Goal: Information Seeking & Learning: Learn about a topic

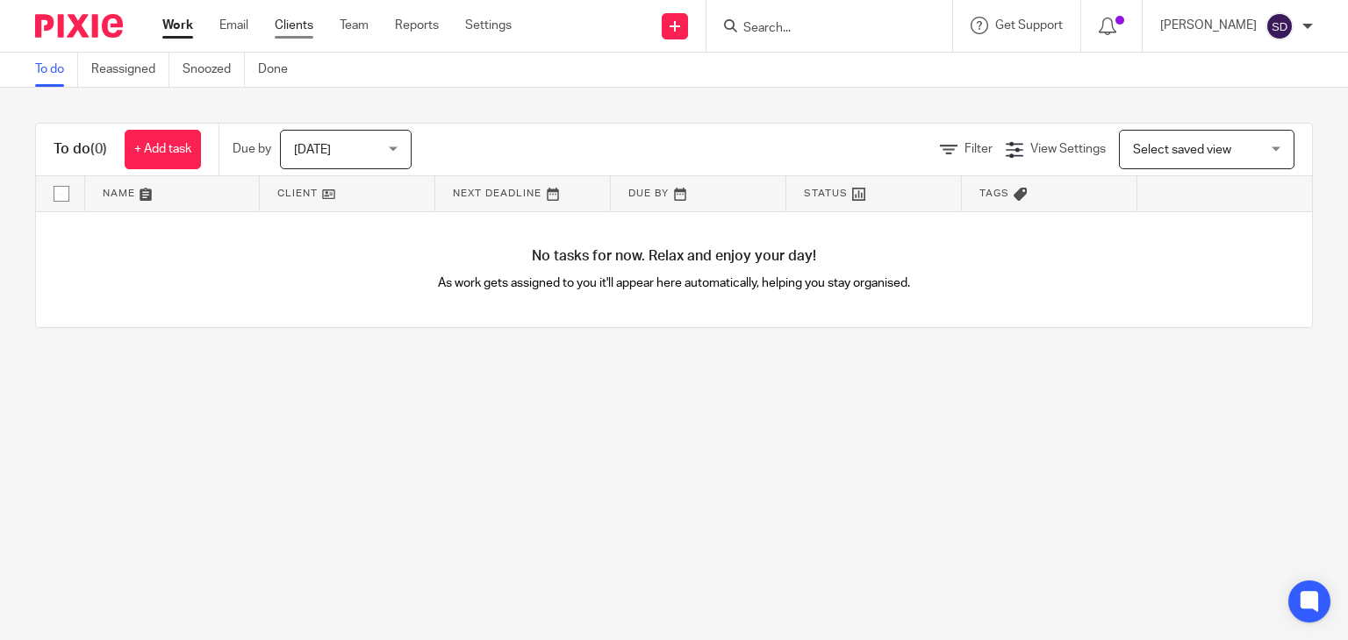
click at [288, 27] on link "Clients" at bounding box center [294, 26] width 39 height 18
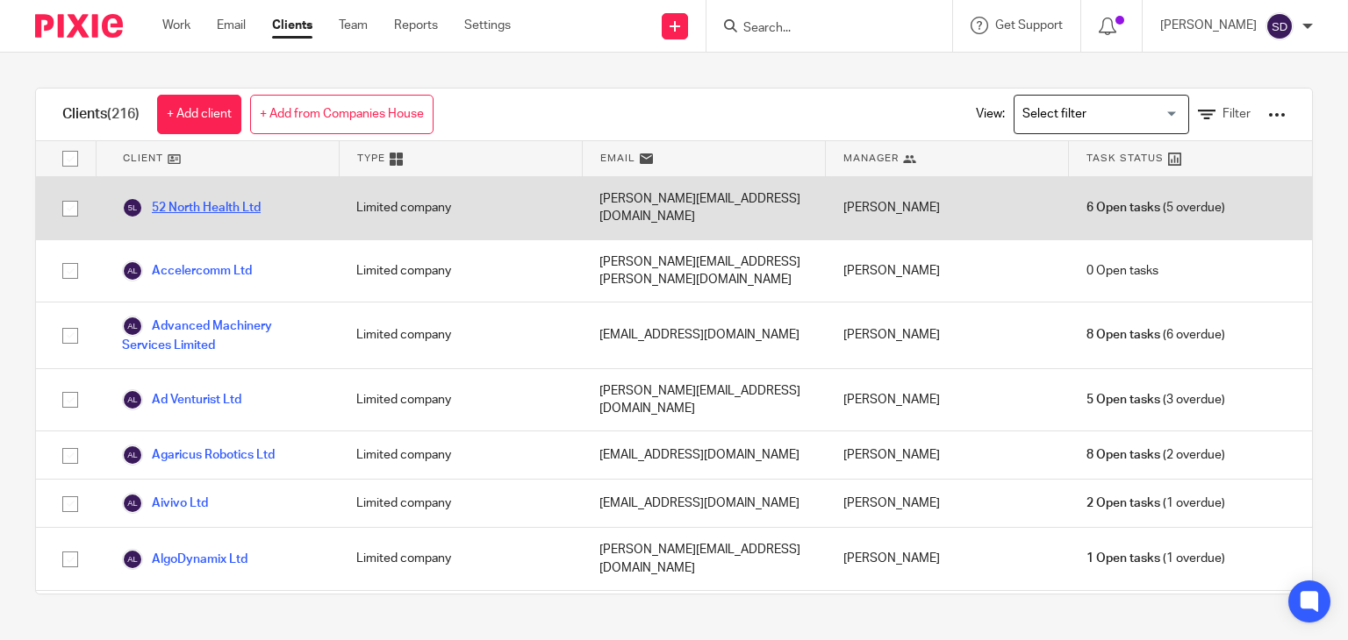
click at [229, 199] on link "52 North Health Ltd" at bounding box center [191, 207] width 139 height 21
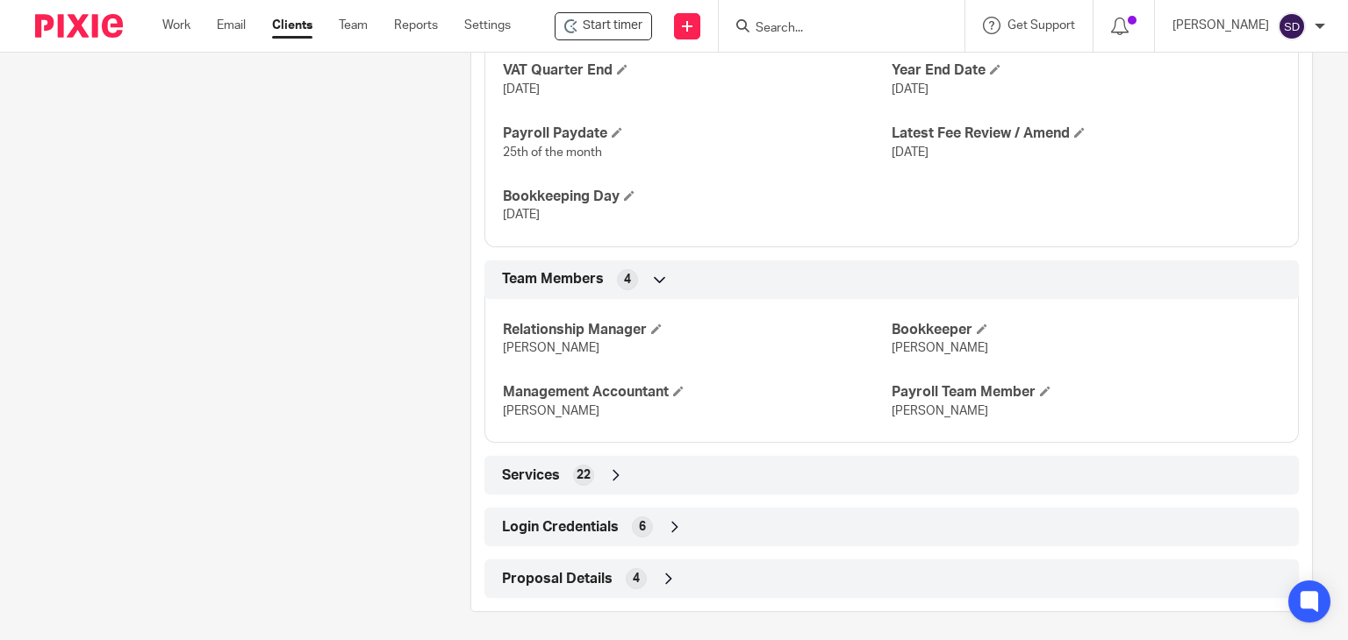
scroll to position [1205, 0]
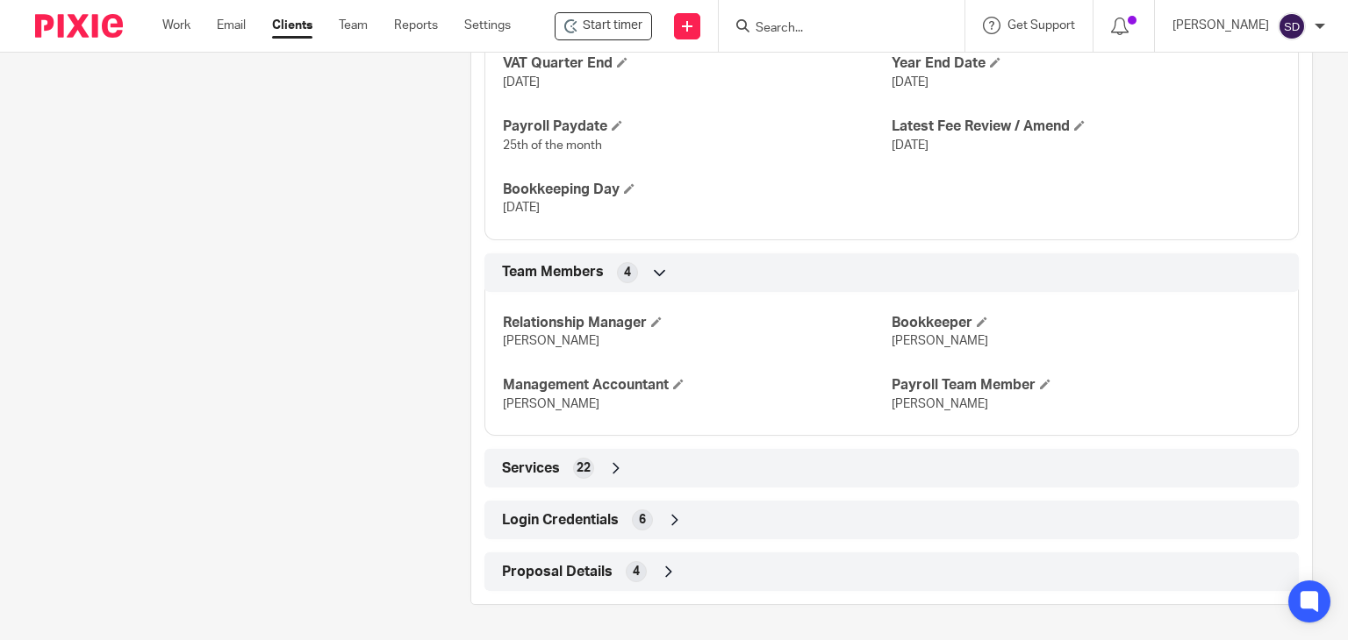
click at [543, 468] on span "Services" at bounding box center [531, 469] width 58 height 18
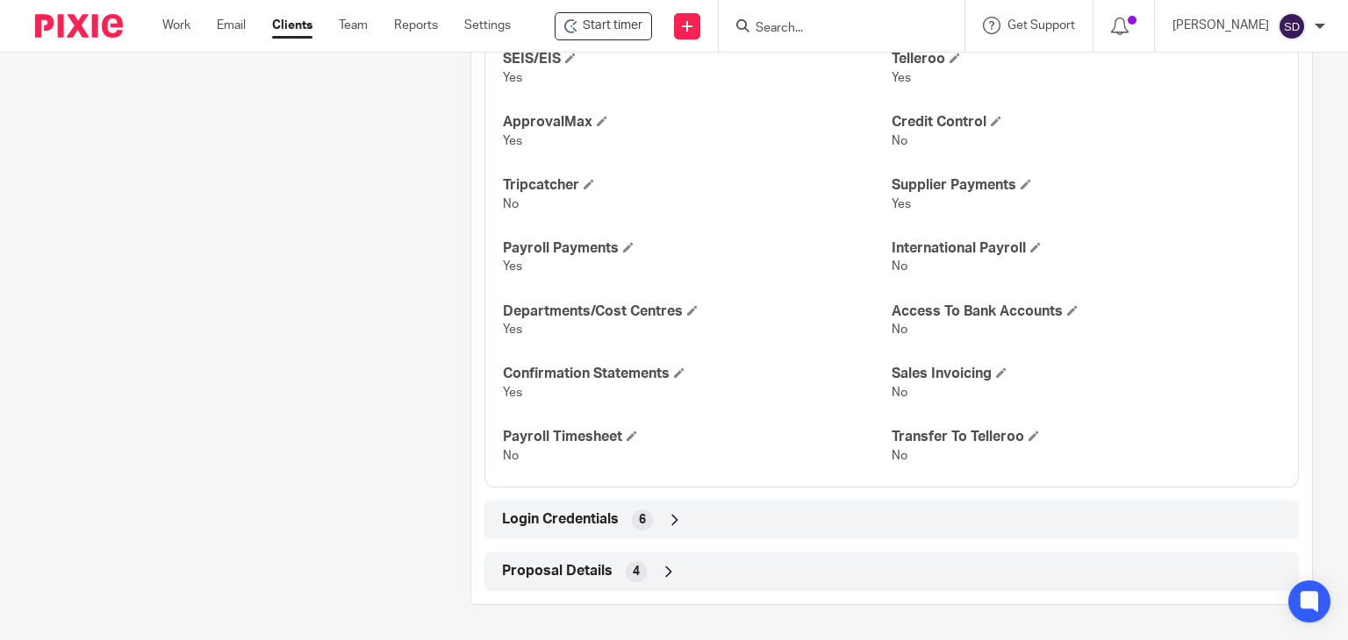
scroll to position [1916, 0]
click at [560, 523] on span "Login Credentials" at bounding box center [560, 520] width 117 height 18
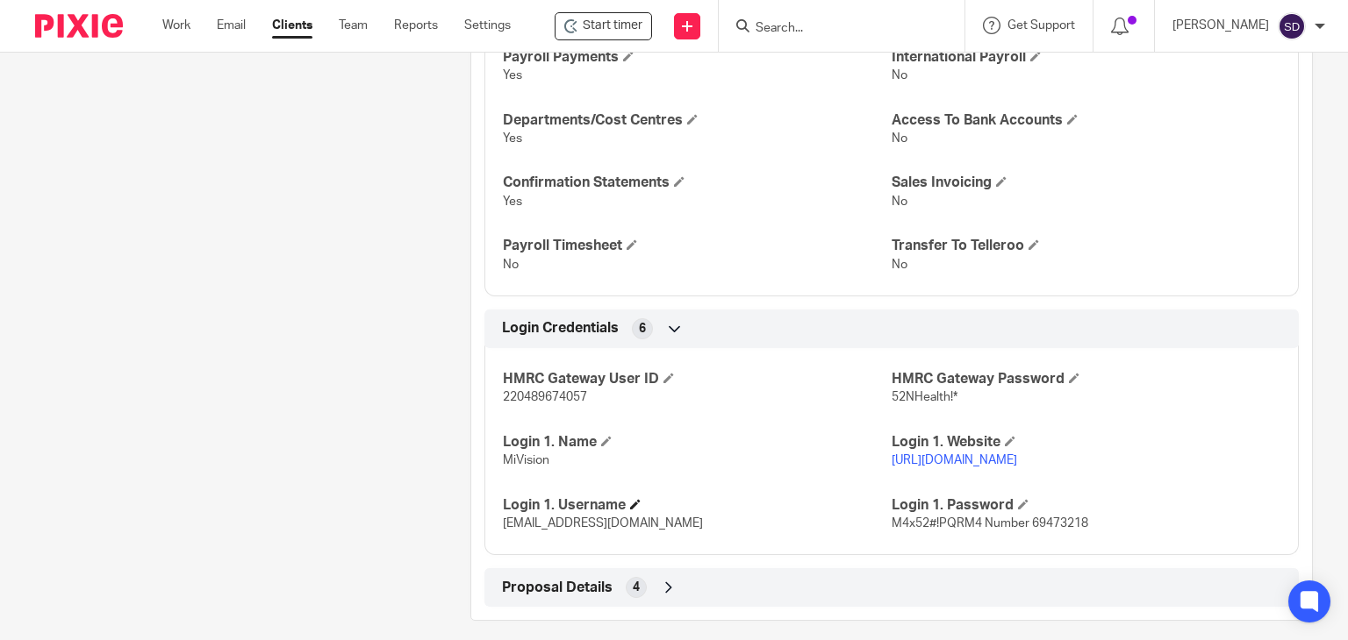
scroll to position [2123, 0]
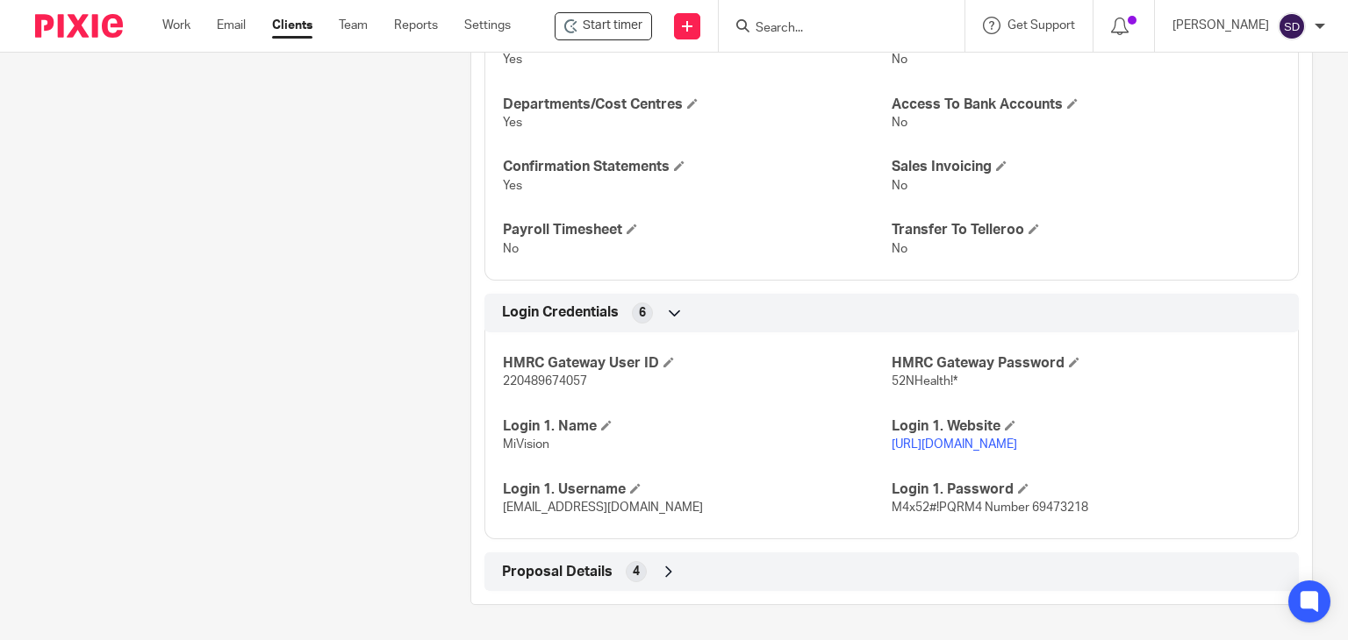
click at [560, 573] on span "Proposal Details" at bounding box center [557, 572] width 111 height 18
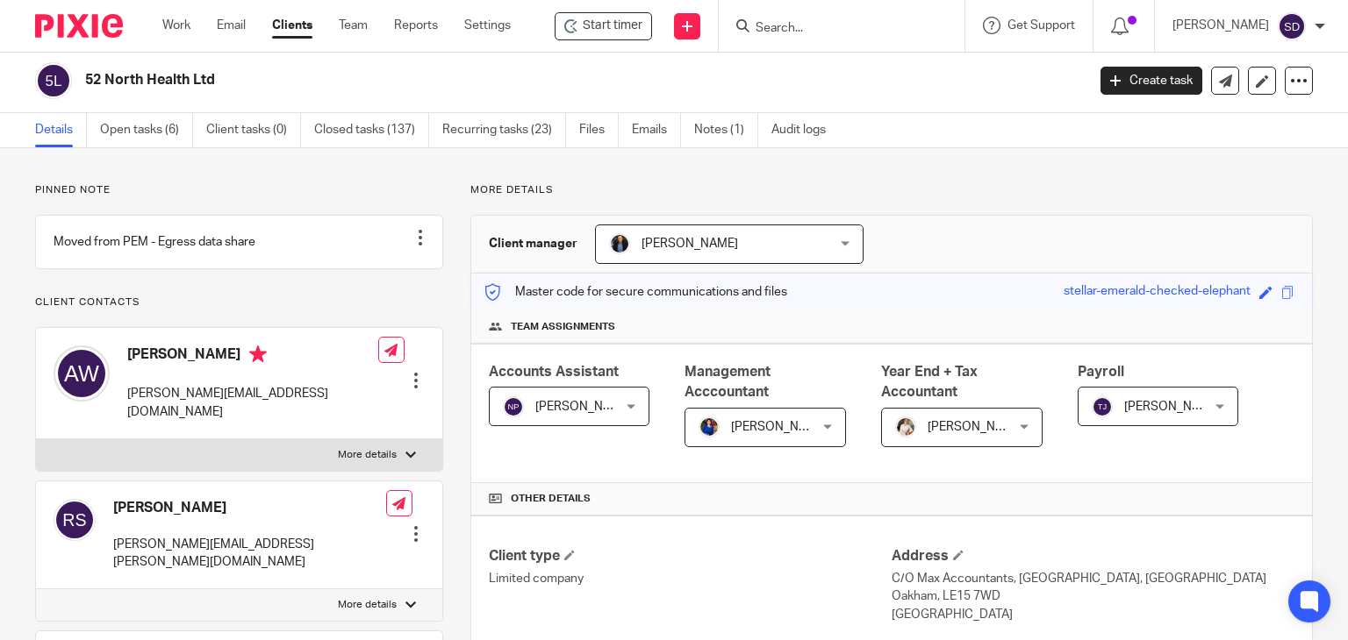
scroll to position [0, 0]
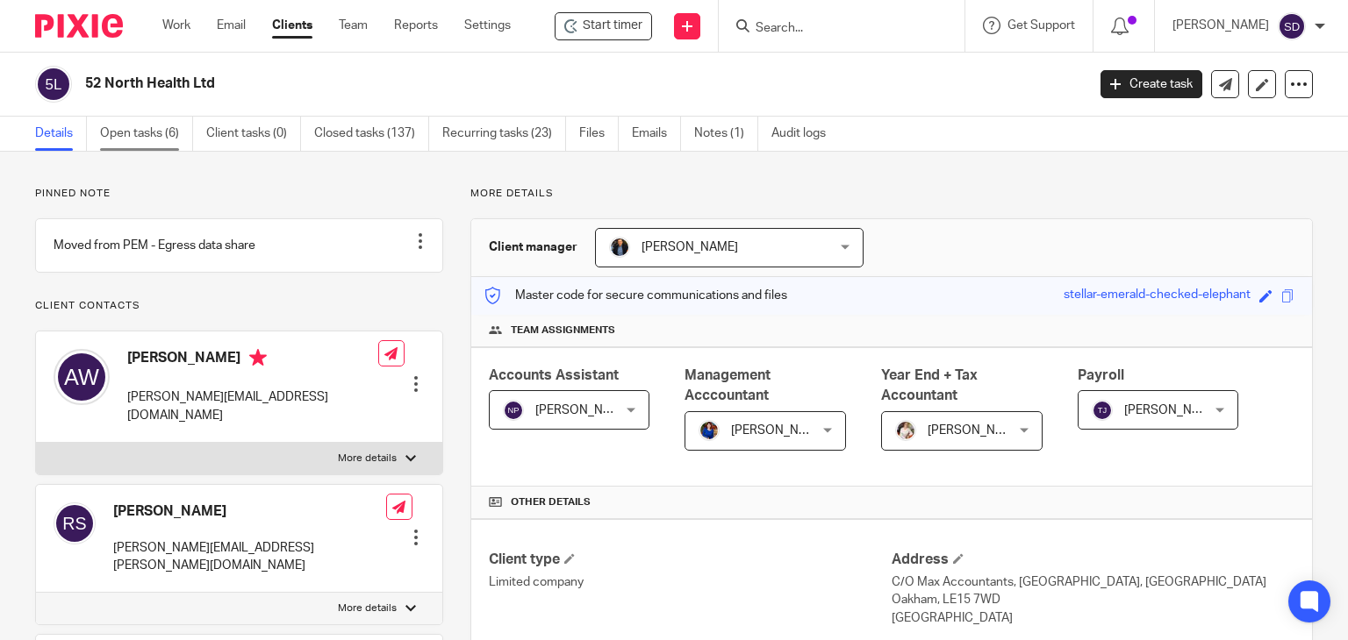
click at [144, 138] on link "Open tasks (6)" at bounding box center [146, 134] width 93 height 34
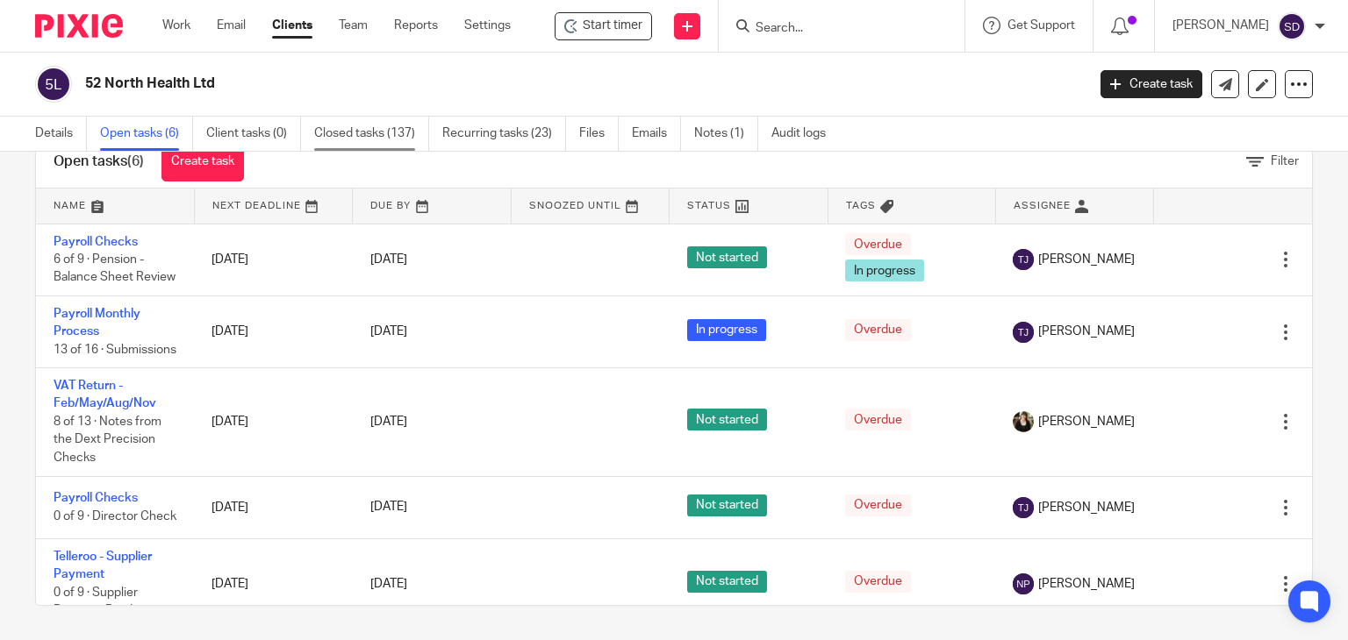
click at [358, 131] on link "Closed tasks (137)" at bounding box center [371, 134] width 115 height 34
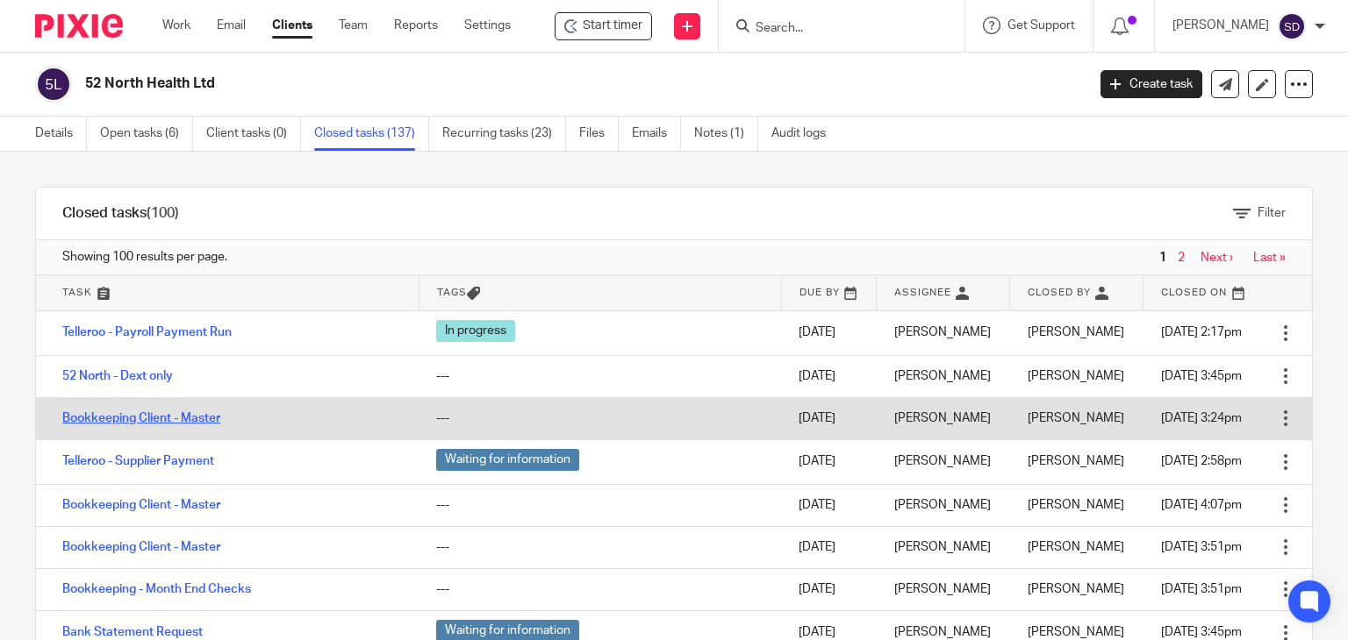
click at [197, 415] on link "Bookkeeping Client - Master" at bounding box center [141, 418] width 158 height 12
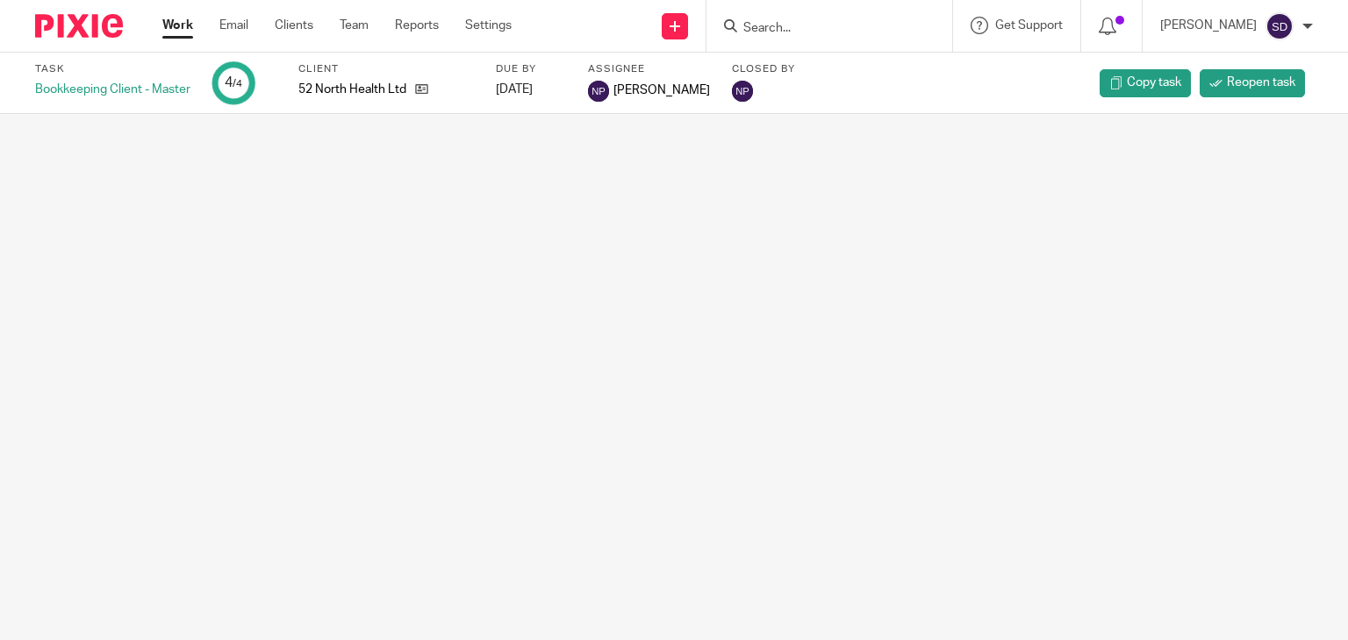
click at [206, 419] on main "Task Bookkeeping Client - Master 4 /4 Client 52 North Health Ltd Due by 2025-09…" at bounding box center [674, 320] width 1348 height 640
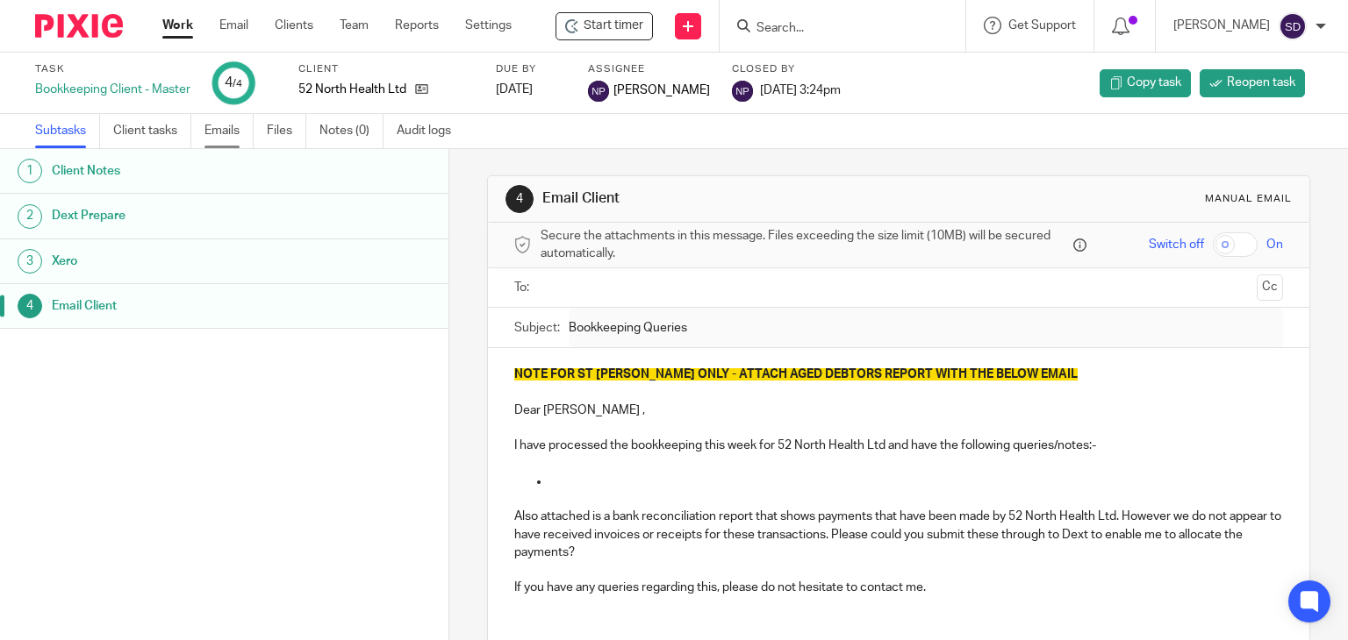
click at [222, 133] on link "Emails" at bounding box center [228, 131] width 49 height 34
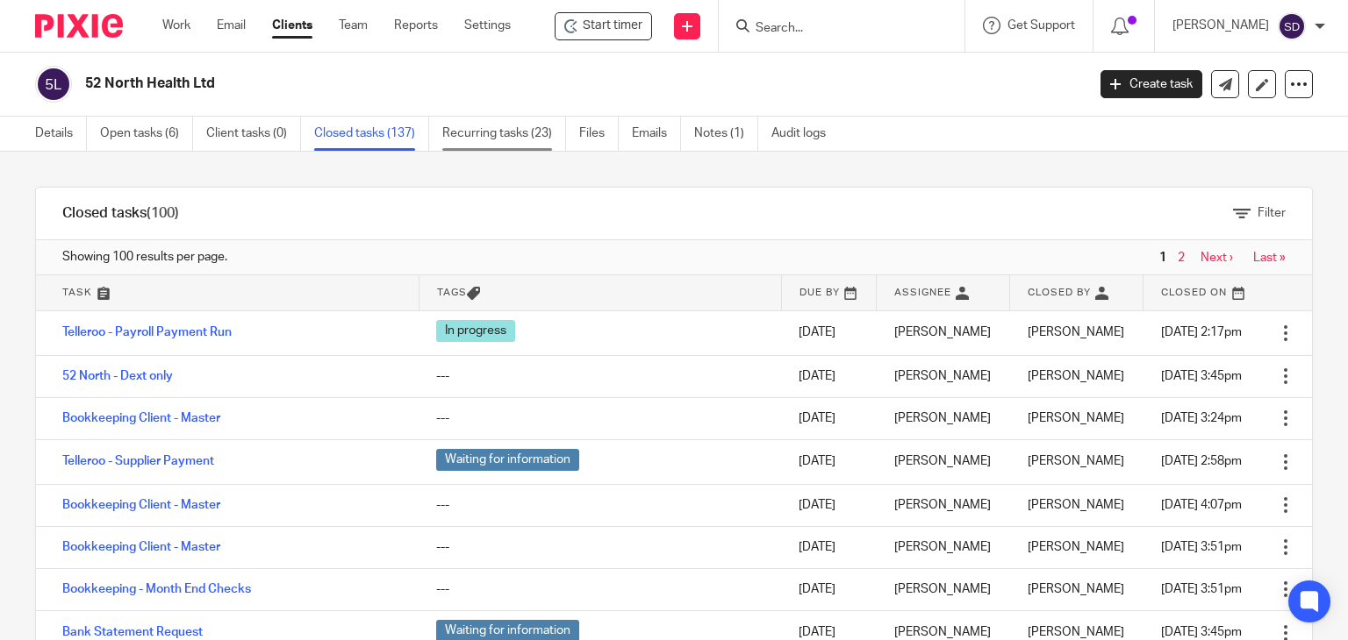
click at [484, 137] on link "Recurring tasks (23)" at bounding box center [504, 134] width 124 height 34
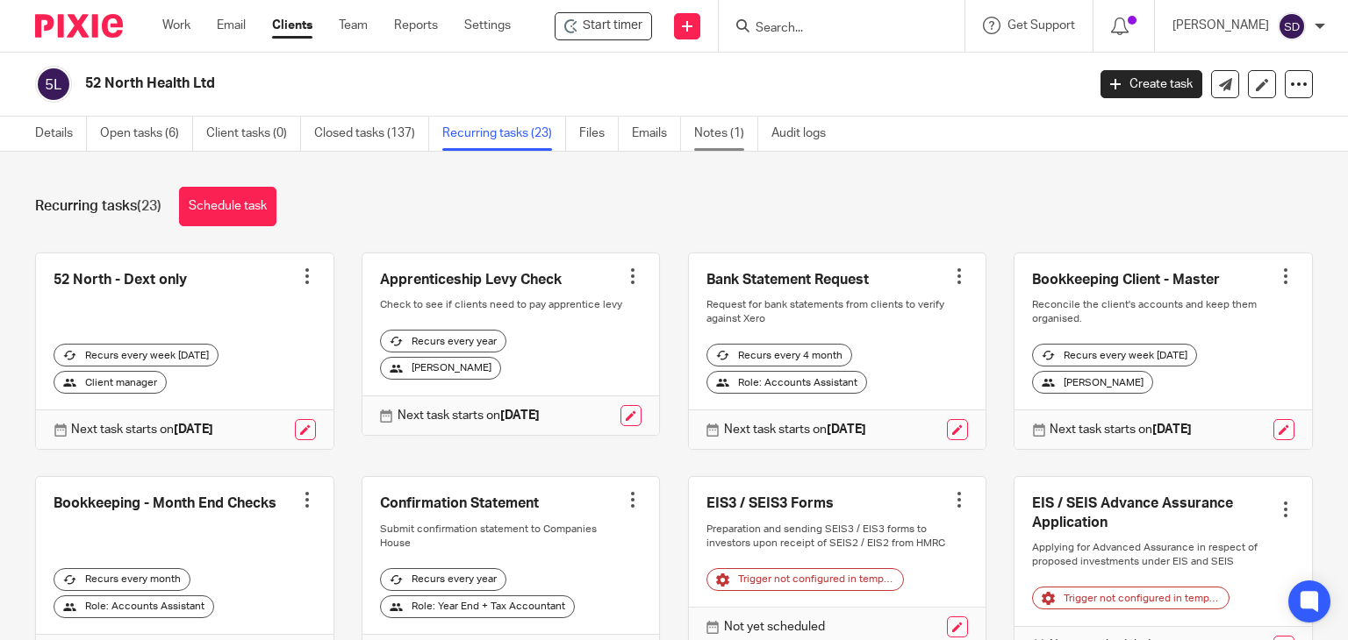
click at [706, 132] on link "Notes (1)" at bounding box center [726, 134] width 64 height 34
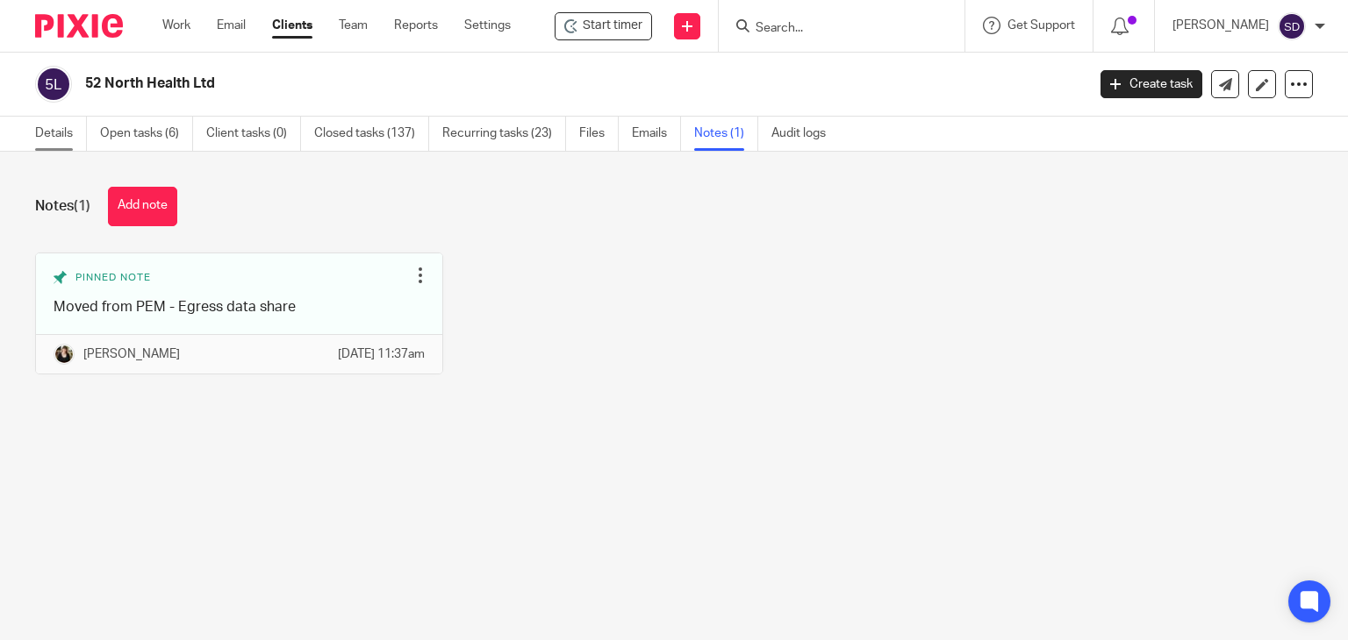
click at [53, 132] on link "Details" at bounding box center [61, 134] width 52 height 34
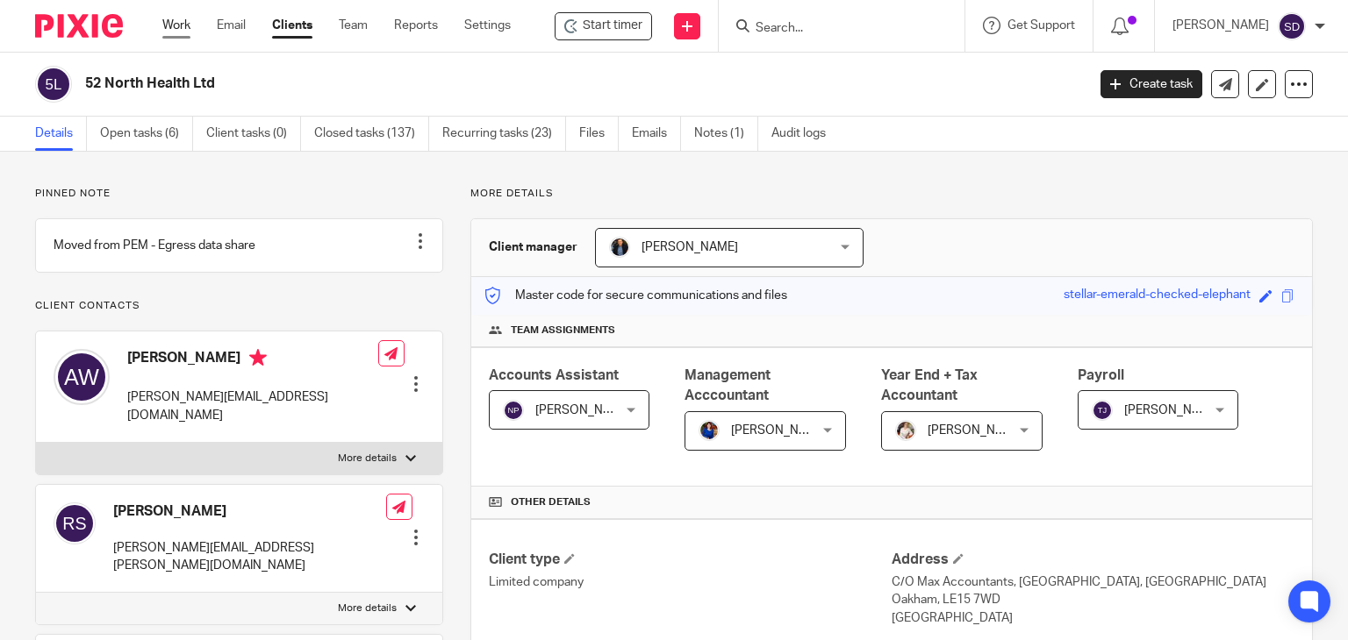
click at [189, 27] on link "Work" at bounding box center [176, 26] width 28 height 18
